Goal: Book appointment/travel/reservation

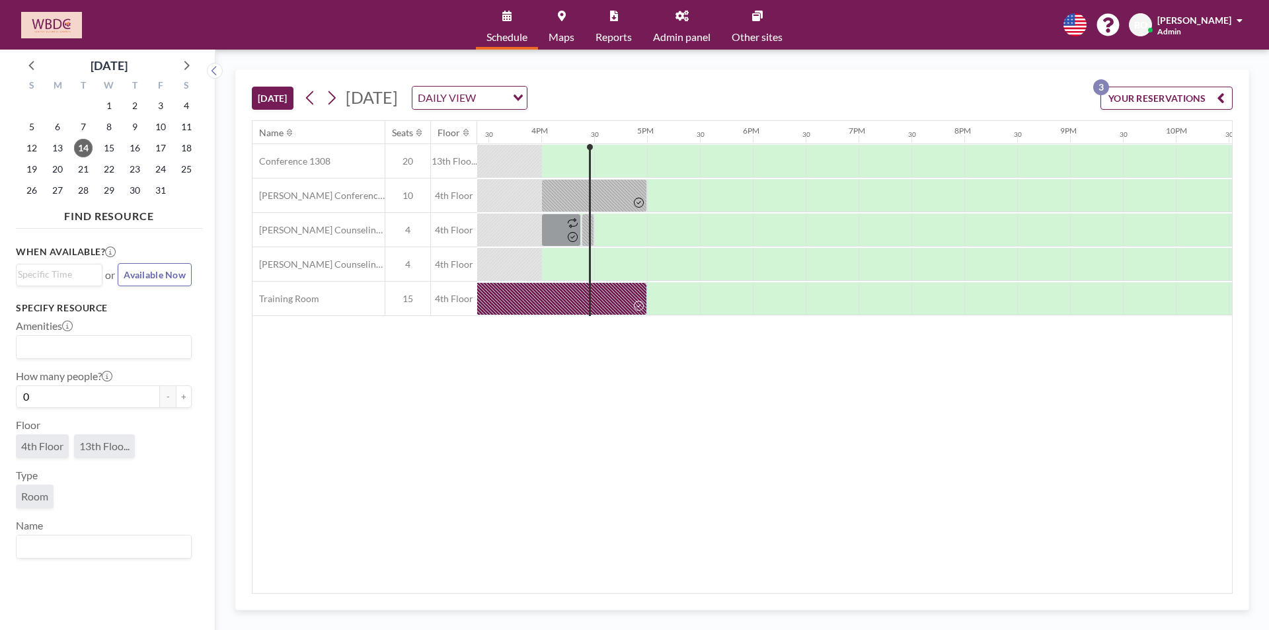
scroll to position [0, 1639]
click at [85, 169] on span "21" at bounding box center [83, 169] width 19 height 19
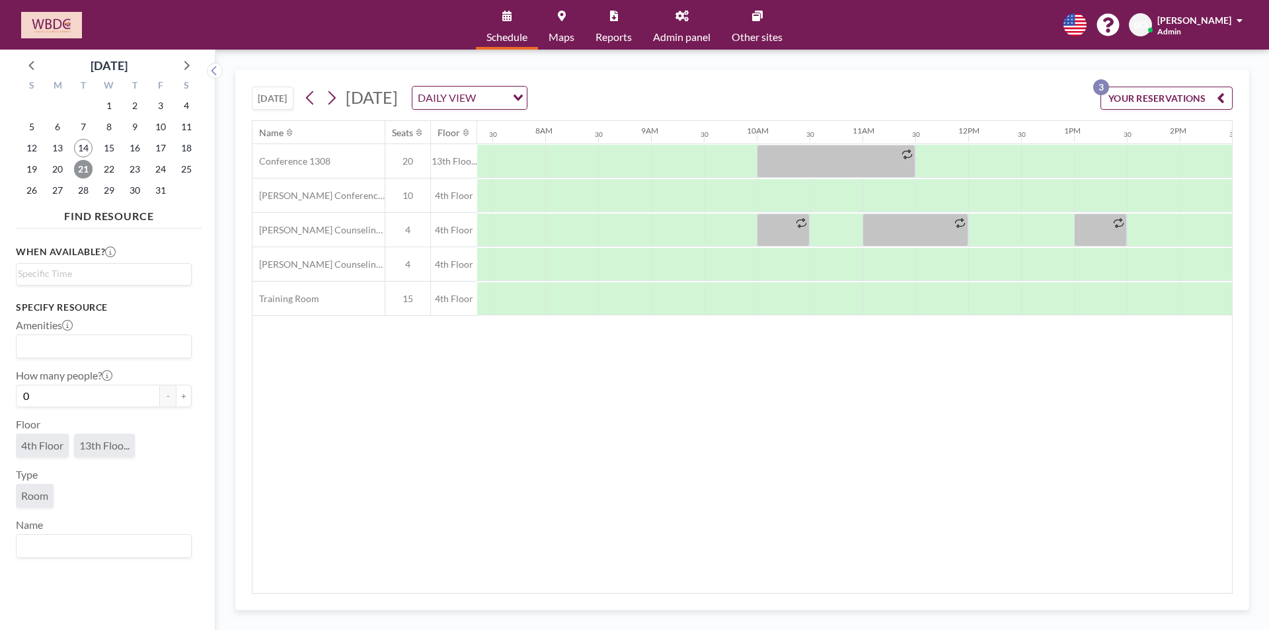
scroll to position [0, 793]
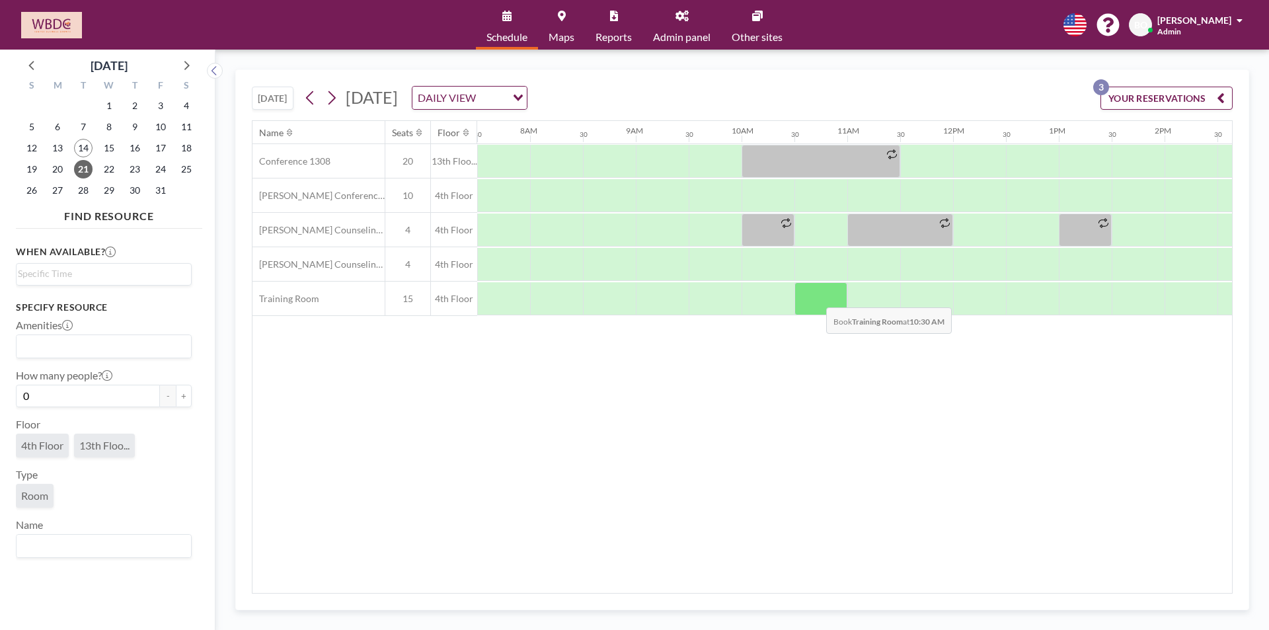
click at [816, 297] on div at bounding box center [820, 298] width 53 height 33
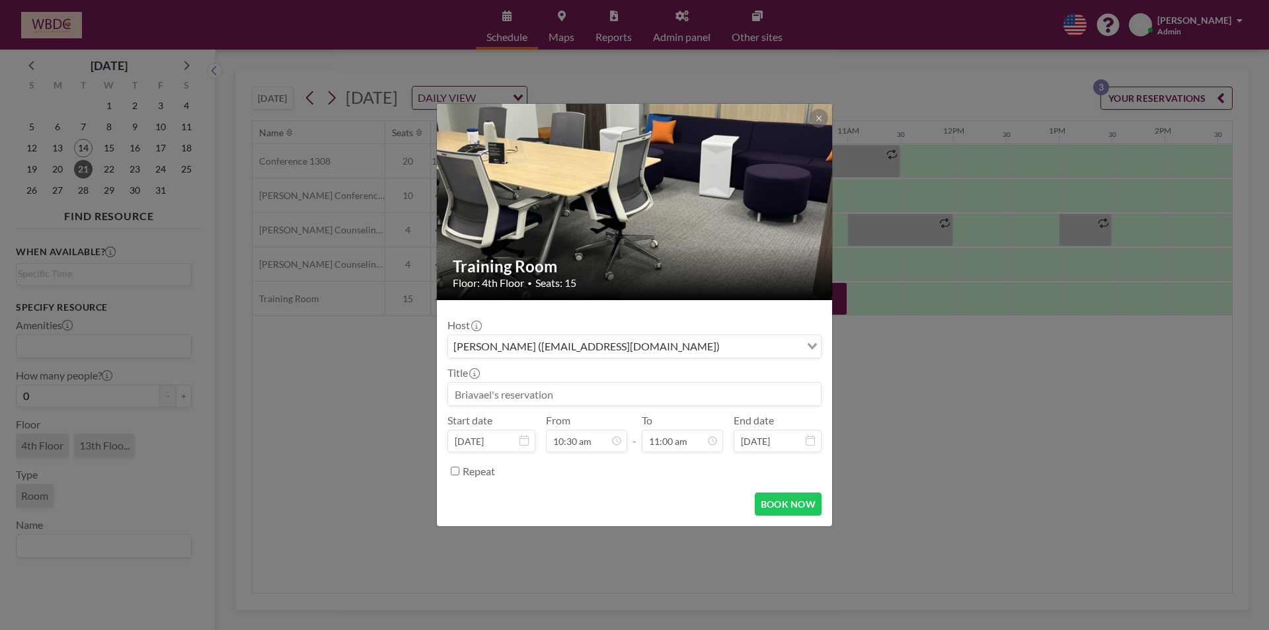
drag, startPoint x: 534, startPoint y: 404, endPoint x: 537, endPoint y: 398, distance: 7.4
click at [535, 402] on input at bounding box center [634, 394] width 373 height 22
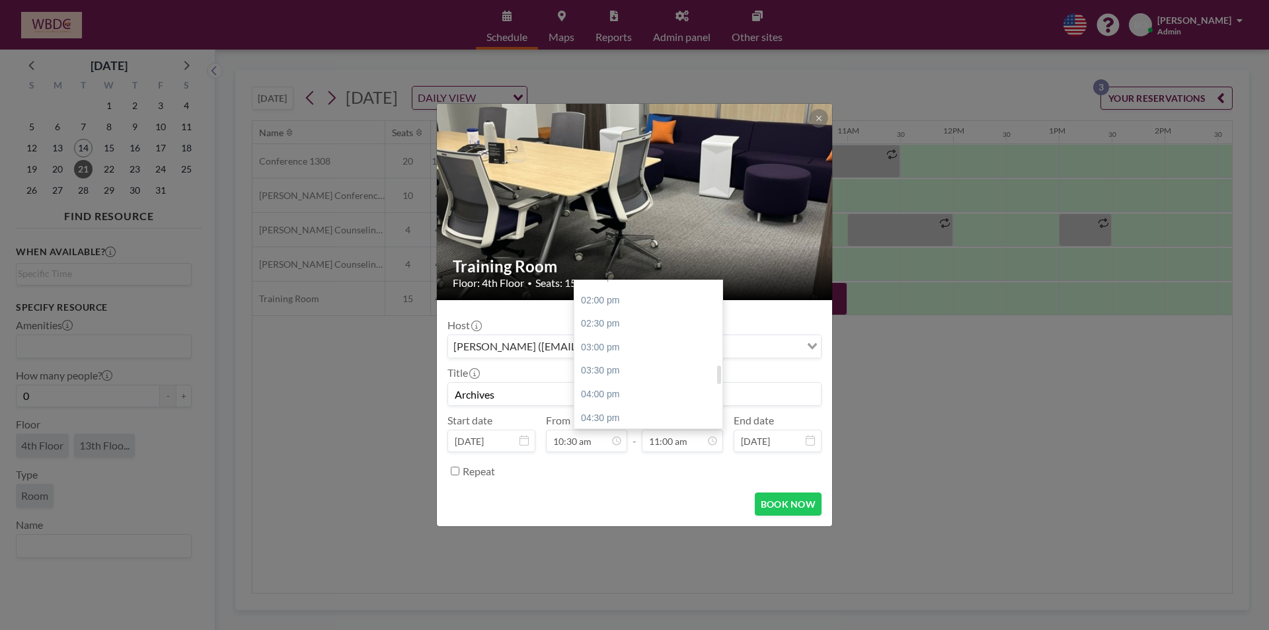
scroll to position [650, 0]
type input "Archives"
click at [652, 371] on div "03:30 pm" at bounding box center [651, 372] width 155 height 24
type input "03:30 pm"
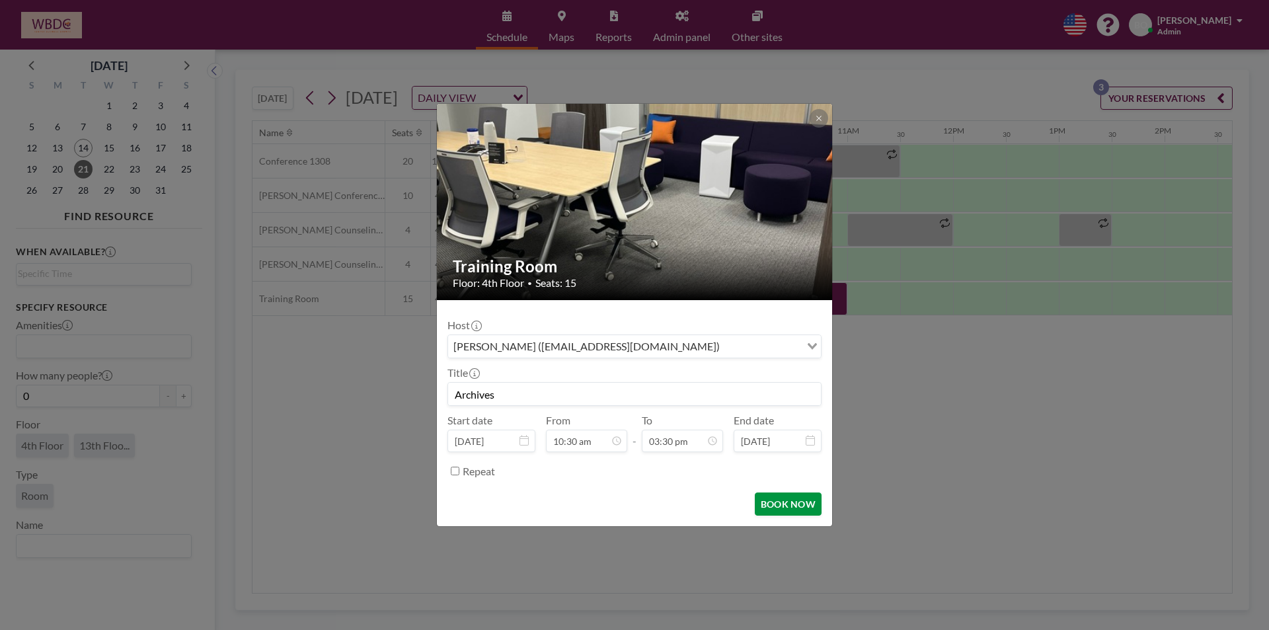
click at [795, 500] on button "BOOK NOW" at bounding box center [788, 503] width 67 height 23
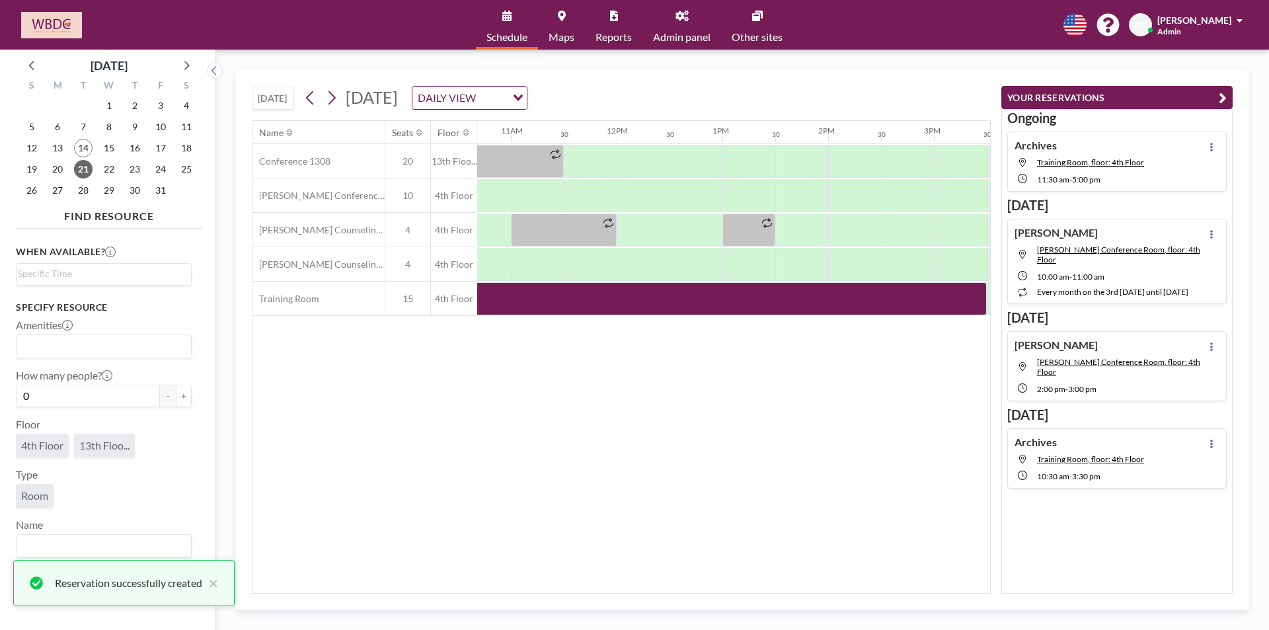
scroll to position [0, 1155]
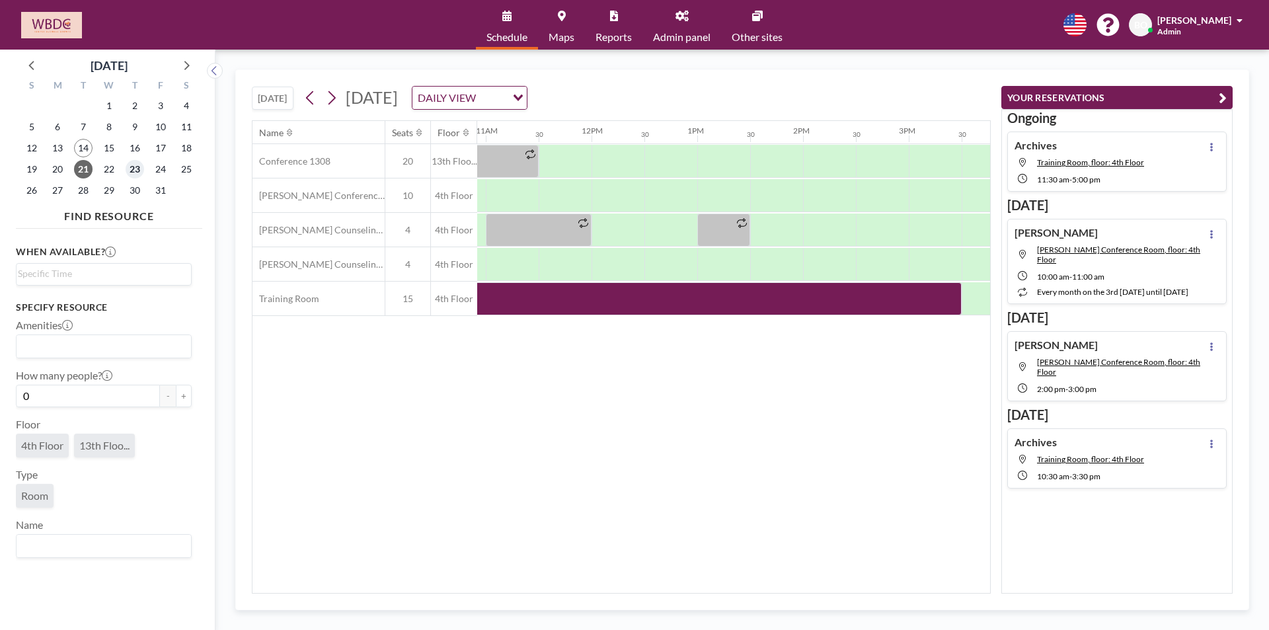
click at [136, 167] on span "23" at bounding box center [135, 169] width 19 height 19
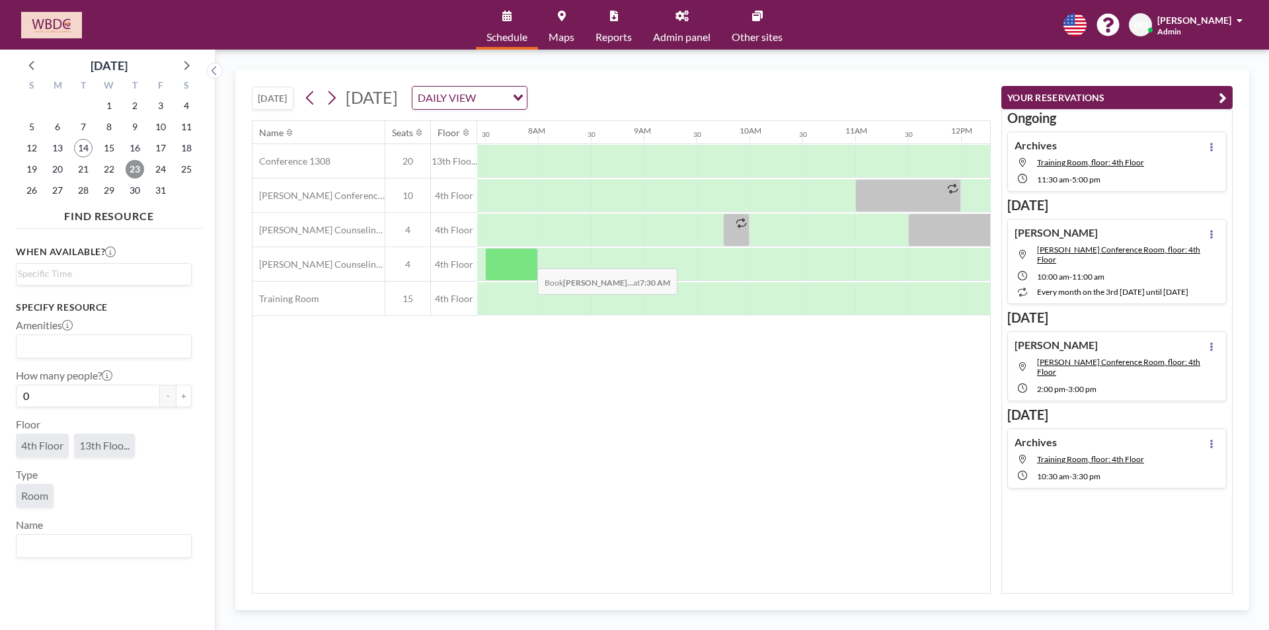
scroll to position [0, 793]
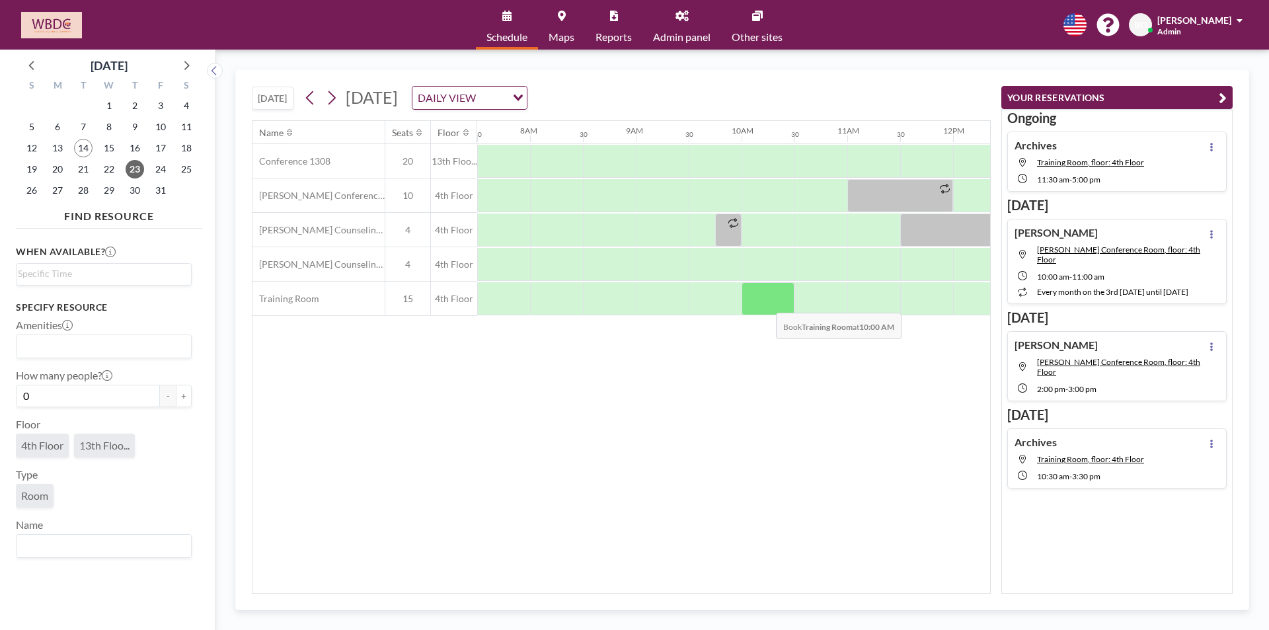
click at [765, 303] on div at bounding box center [768, 298] width 53 height 33
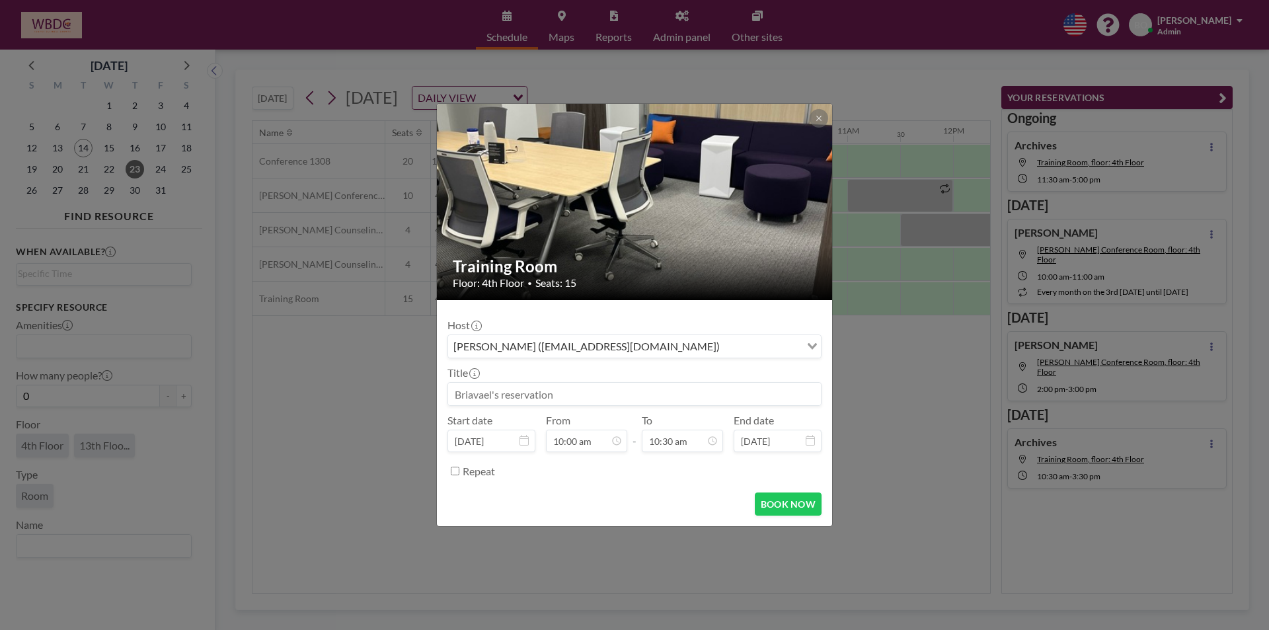
click at [588, 391] on input at bounding box center [634, 394] width 373 height 22
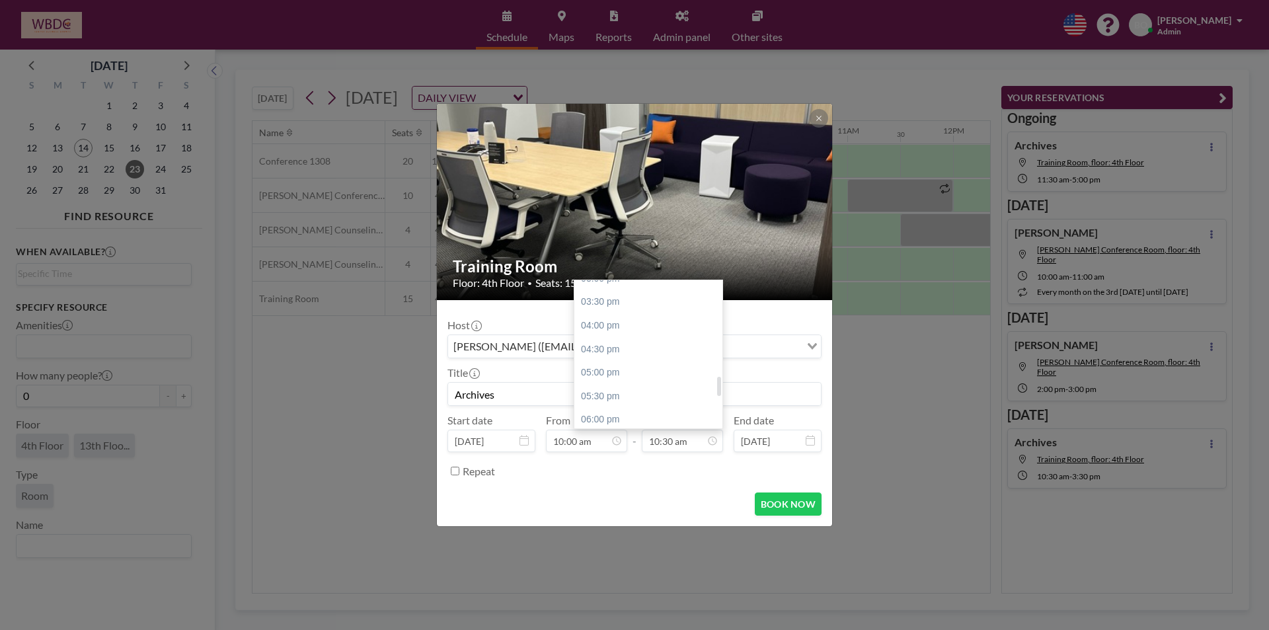
scroll to position [758, 0]
type input "Archives"
click at [643, 312] on div "04:30 pm" at bounding box center [651, 311] width 155 height 24
type input "04:30 pm"
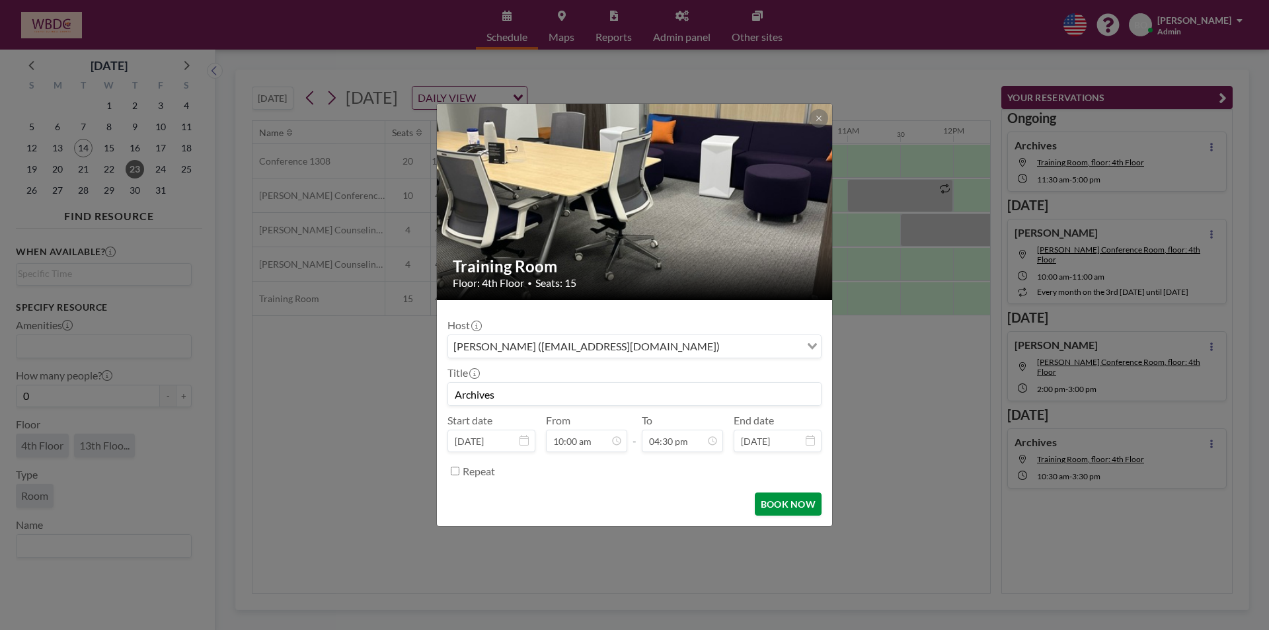
click at [798, 503] on button "BOOK NOW" at bounding box center [788, 503] width 67 height 23
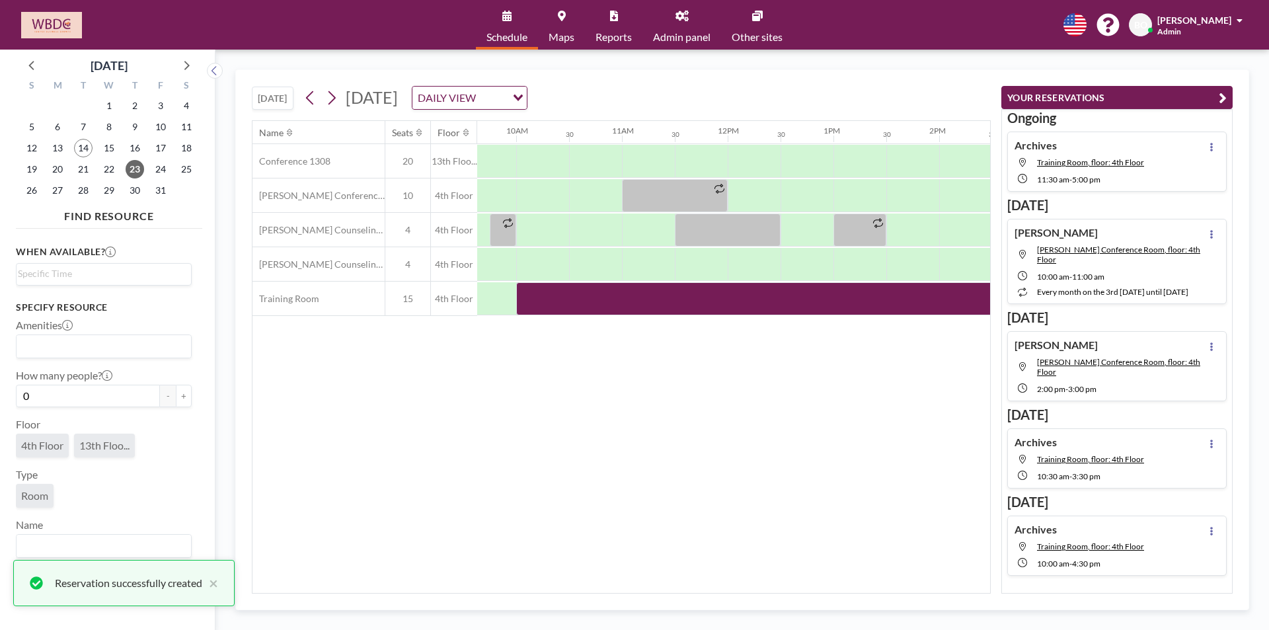
scroll to position [0, 988]
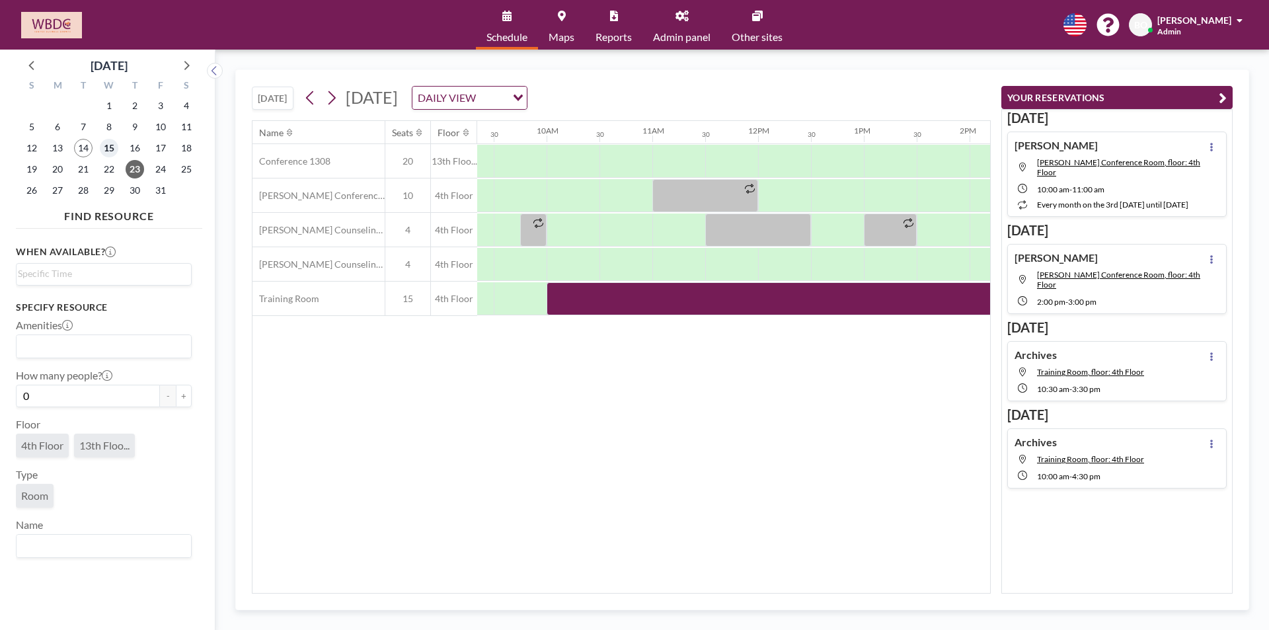
click at [106, 149] on span "15" at bounding box center [109, 148] width 19 height 19
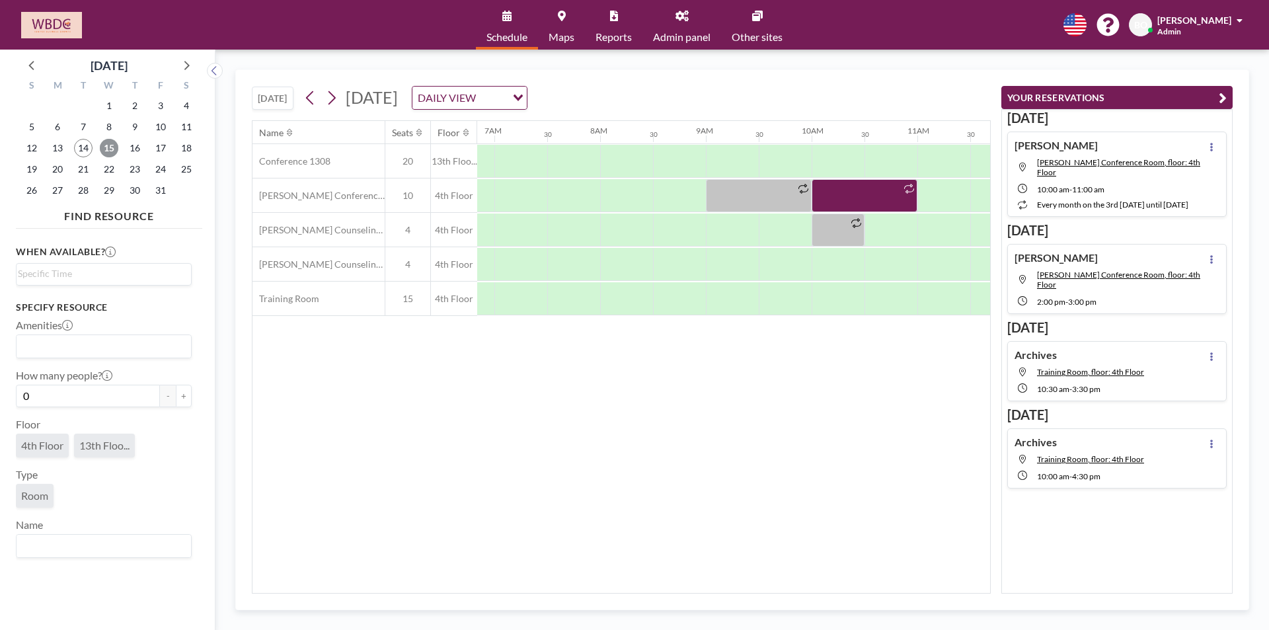
scroll to position [0, 793]
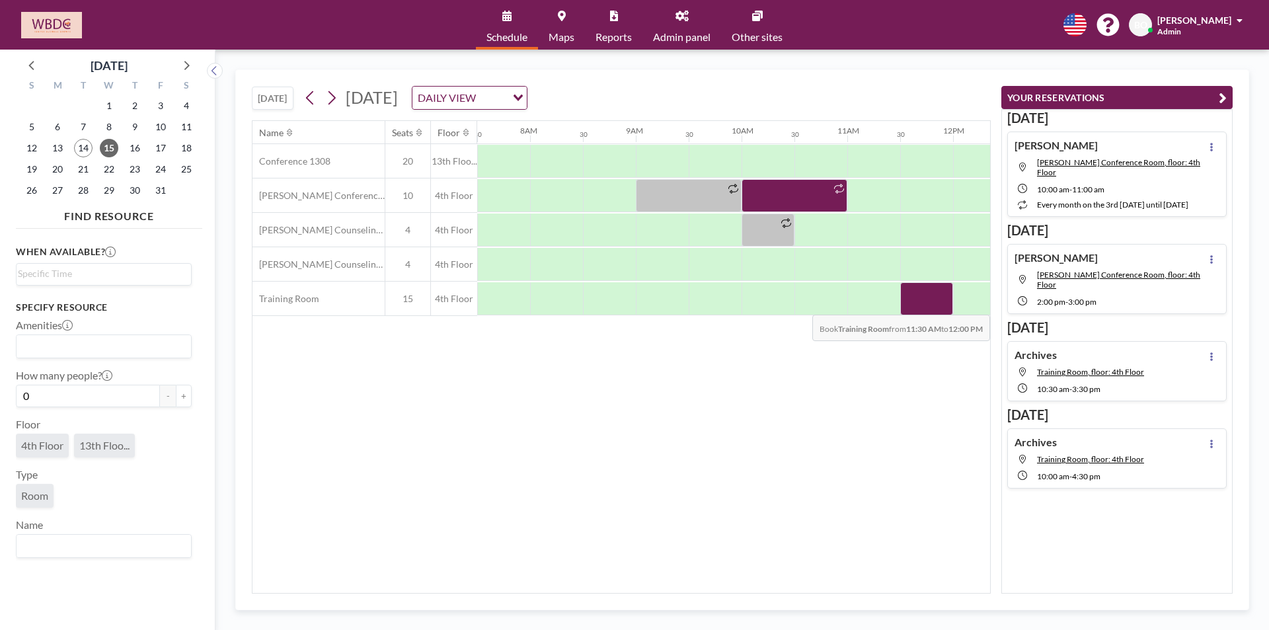
click at [923, 305] on div at bounding box center [926, 298] width 53 height 33
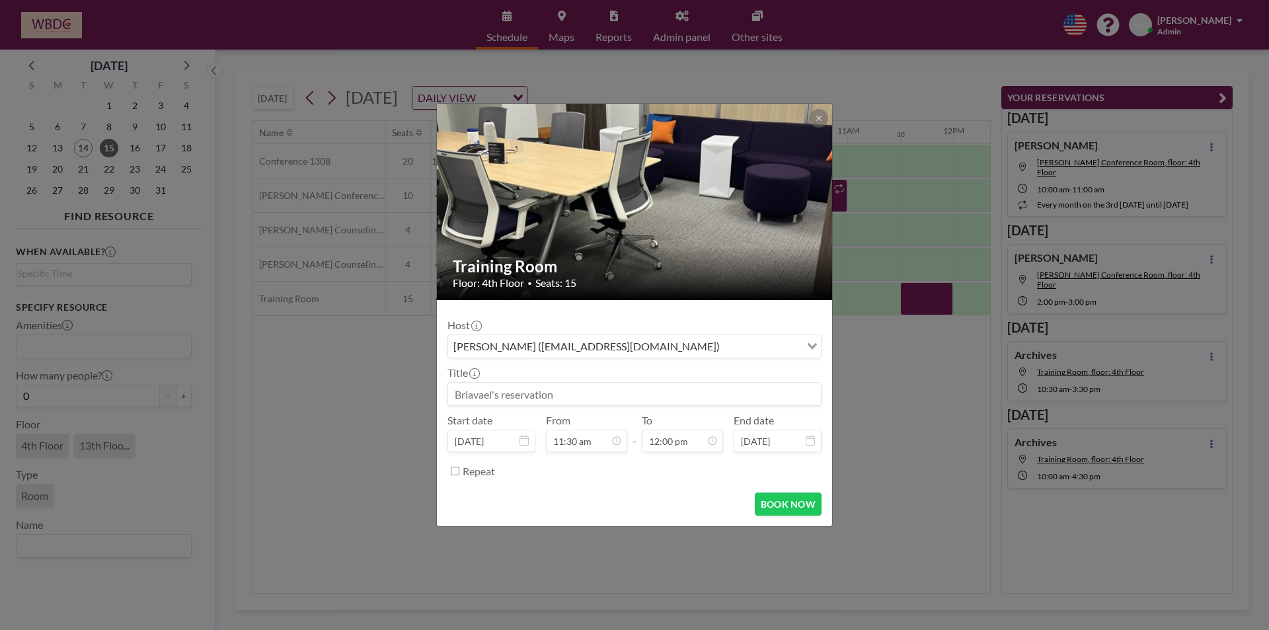
click at [571, 390] on input at bounding box center [634, 394] width 373 height 22
click at [812, 345] on icon "Search for option" at bounding box center [812, 346] width 9 height 7
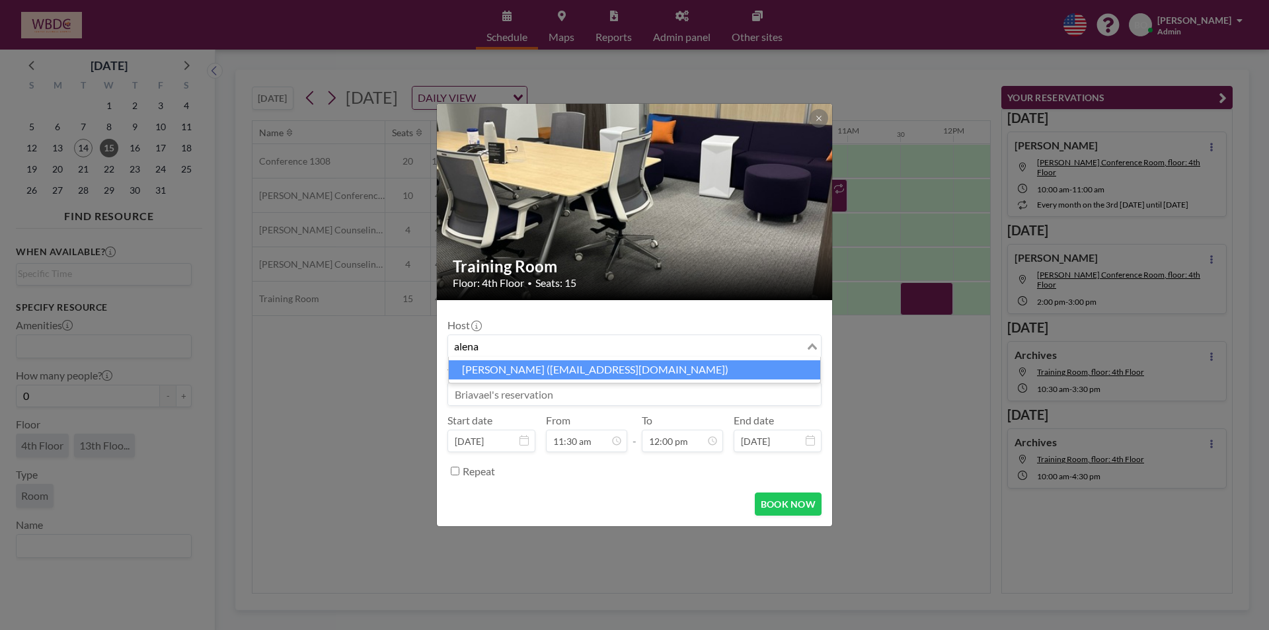
click at [658, 370] on li "[PERSON_NAME] ([EMAIL_ADDRESS][DOMAIN_NAME])" at bounding box center [634, 369] width 371 height 19
type input "alena"
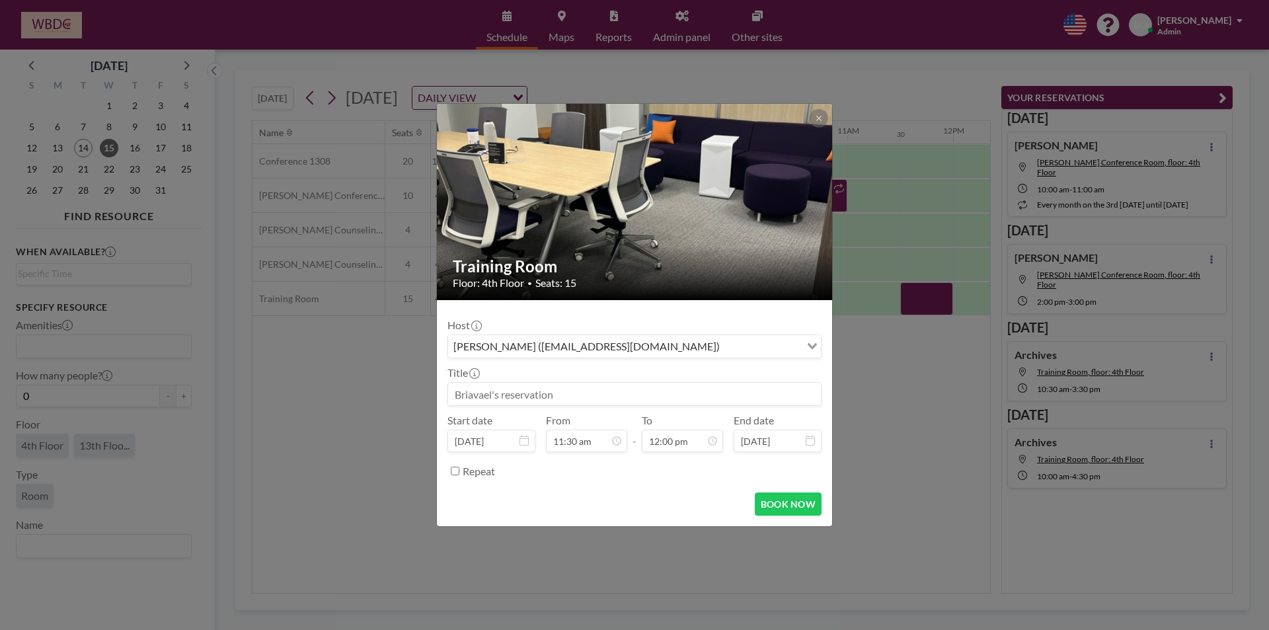
click at [596, 394] on input at bounding box center [634, 394] width 373 height 22
type input "A"
click at [724, 346] on input "Search for option" at bounding box center [761, 346] width 75 height 17
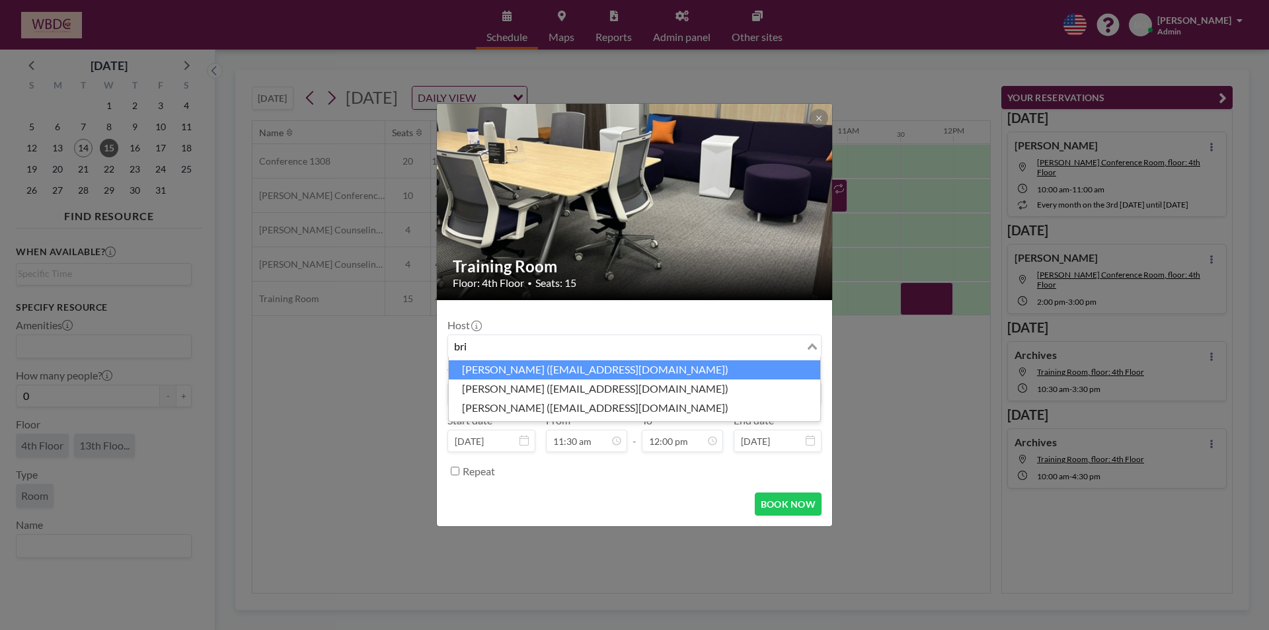
click at [720, 369] on li "[PERSON_NAME] ([EMAIL_ADDRESS][DOMAIN_NAME])" at bounding box center [634, 369] width 371 height 19
type input "bri"
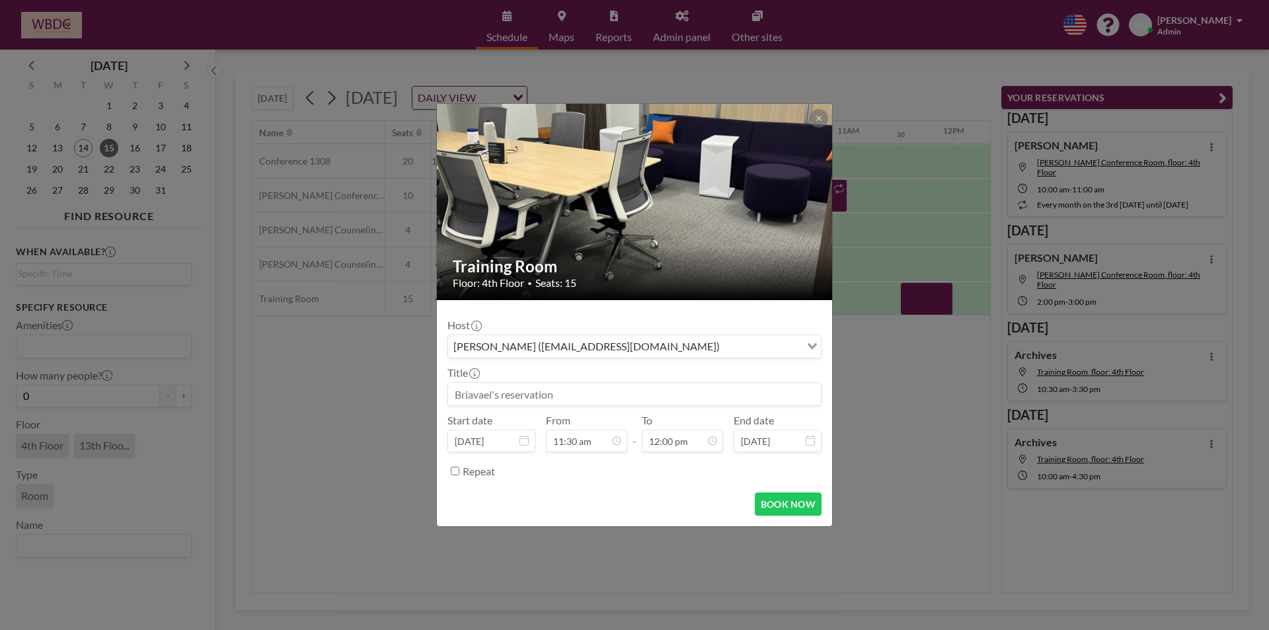
click at [554, 394] on input at bounding box center [634, 394] width 373 height 22
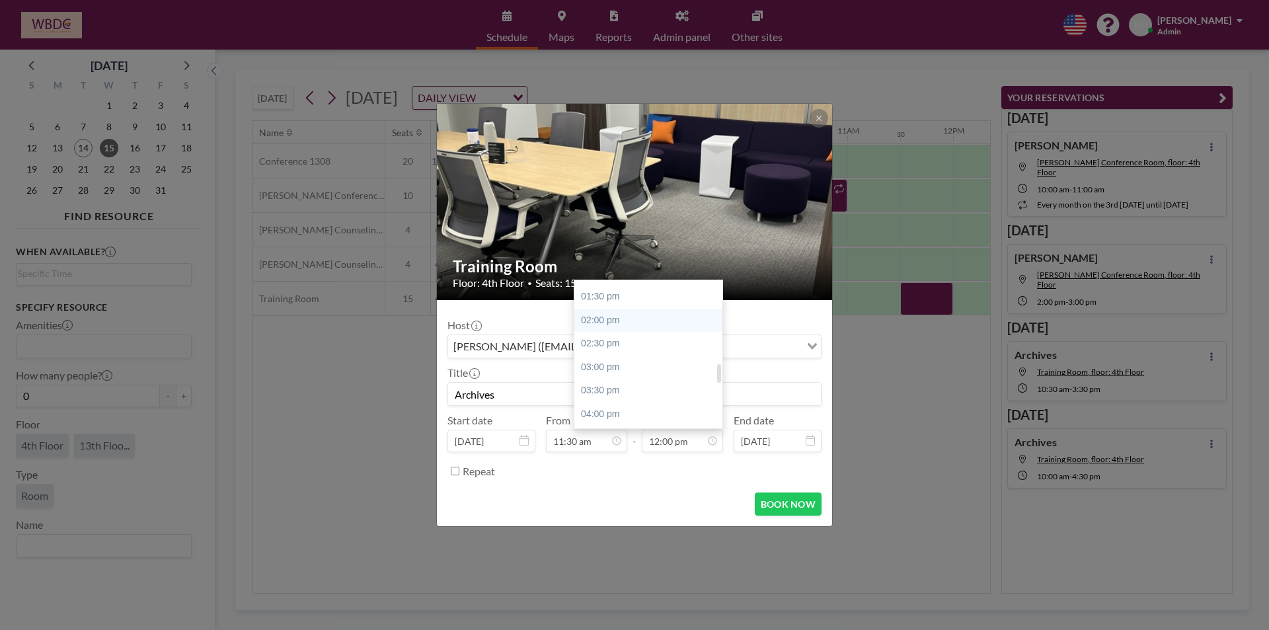
scroll to position [697, 0]
type input "Archives"
click at [636, 374] on div "04:30 pm" at bounding box center [651, 372] width 155 height 24
type input "04:30 pm"
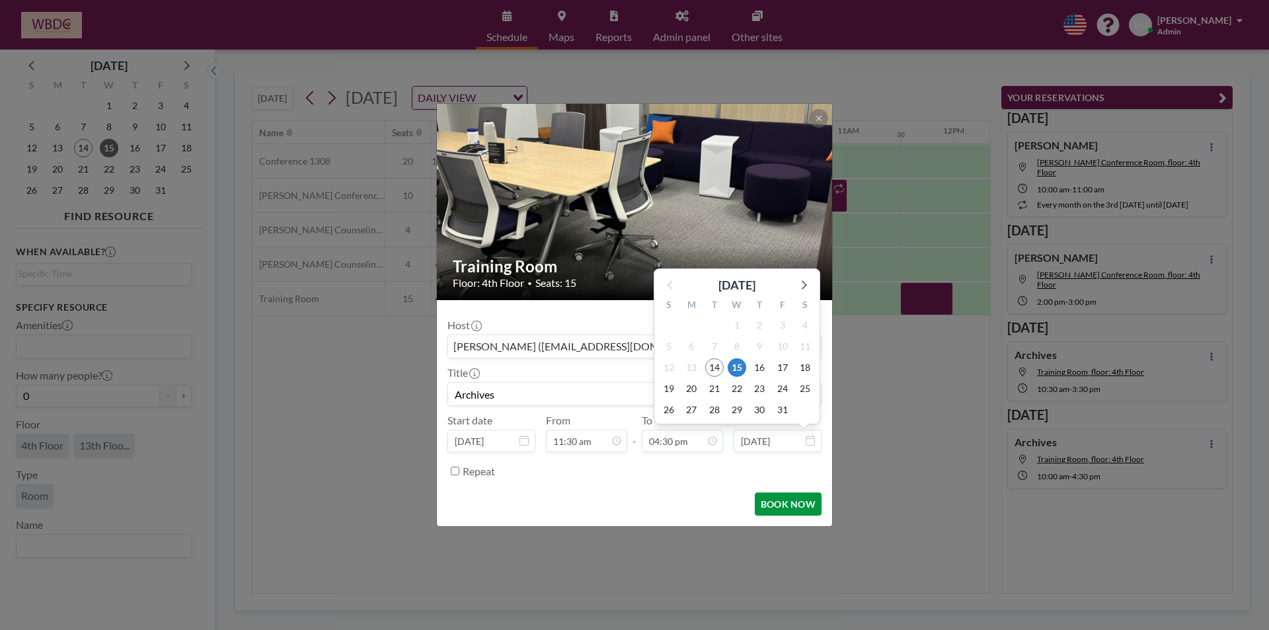
scroll to position [777, 0]
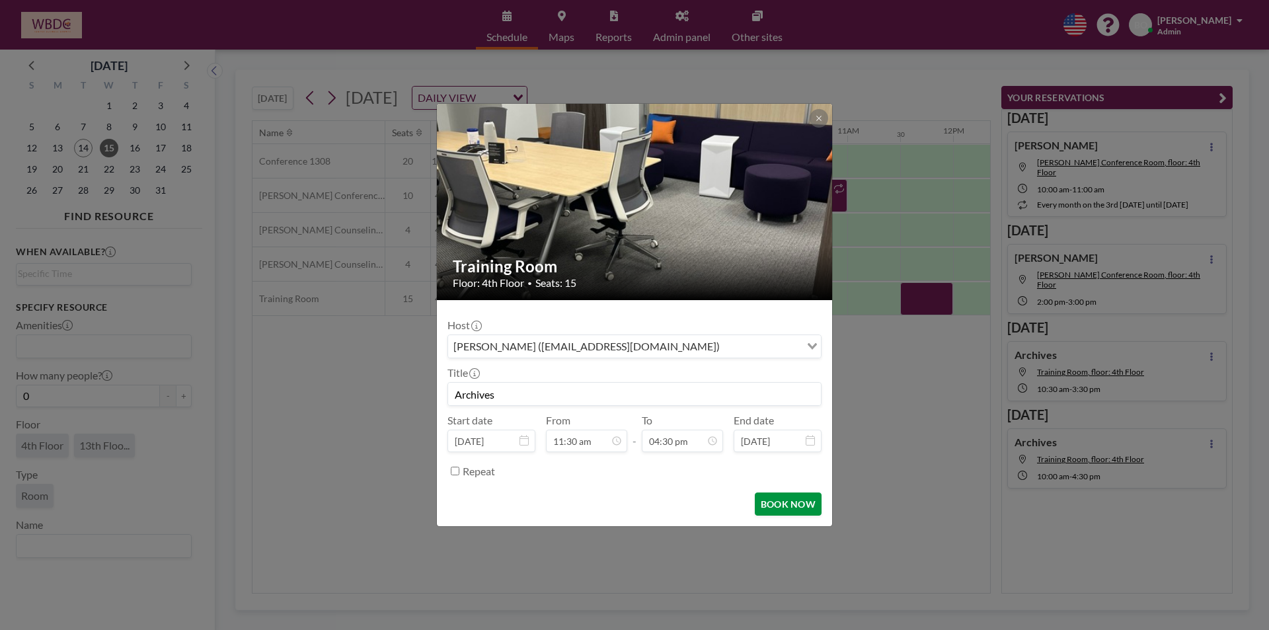
click at [800, 500] on button "BOOK NOW" at bounding box center [788, 503] width 67 height 23
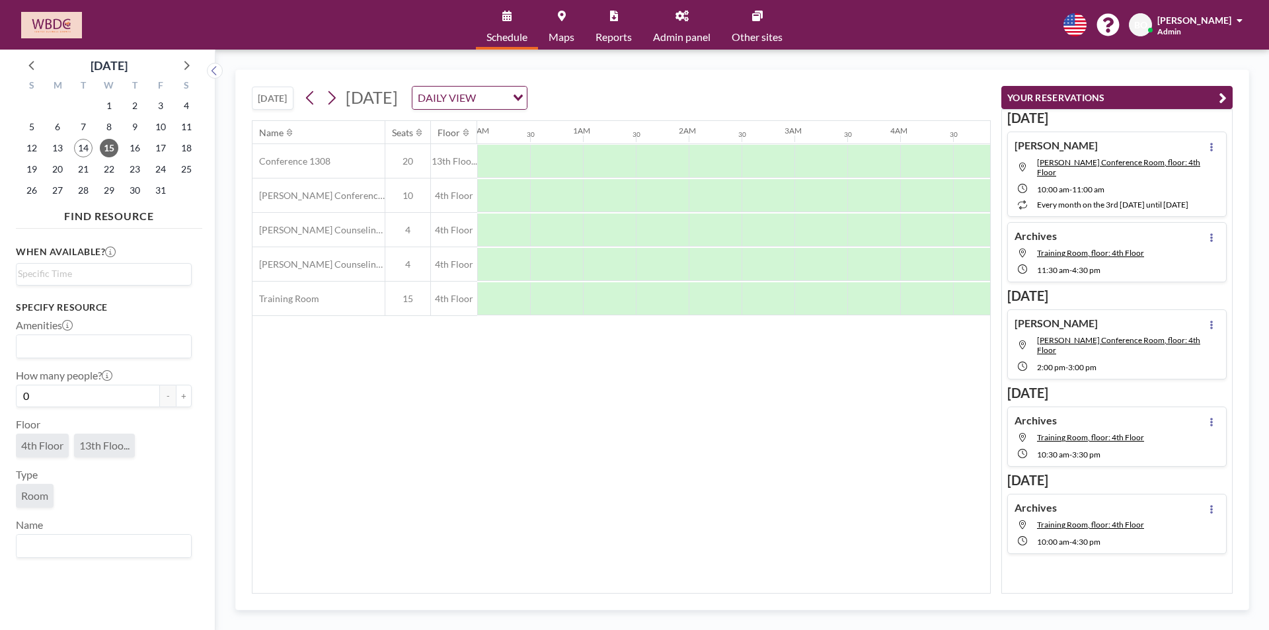
click at [270, 97] on button "[DATE]" at bounding box center [273, 98] width 42 height 23
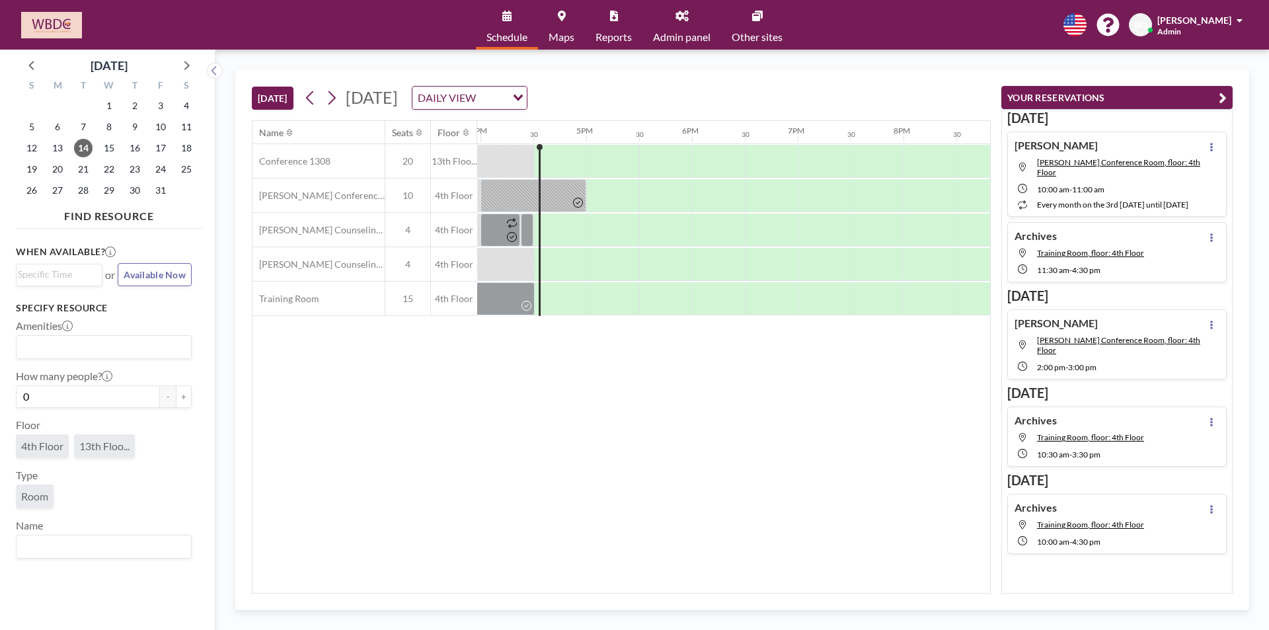
scroll to position [0, 1692]
click at [1112, 188] on div "[PERSON_NAME] [PERSON_NAME] Conference Room, floor: 4th Floor 10:00 AM - 11:00 …" at bounding box center [1108, 174] width 189 height 71
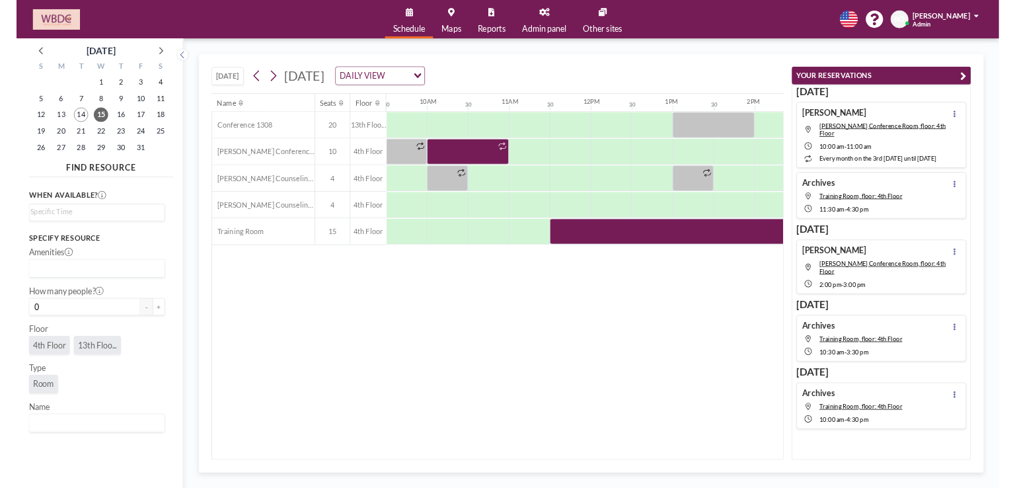
scroll to position [0, 1005]
